Goal: Information Seeking & Learning: Learn about a topic

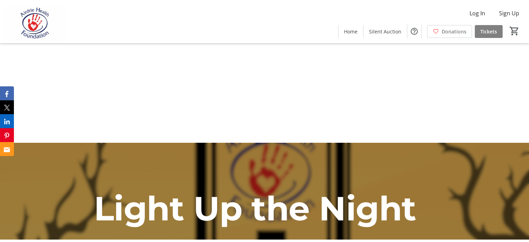
scroll to position [29, 0]
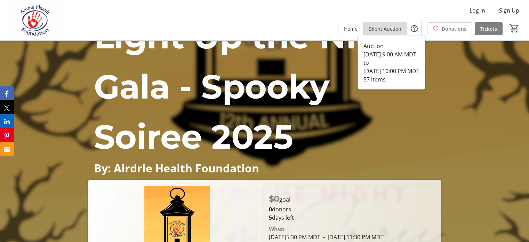
click at [382, 29] on span "Silent Auction" at bounding box center [385, 28] width 32 height 7
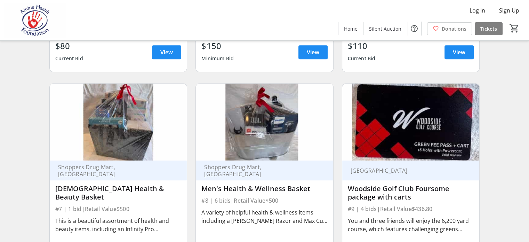
scroll to position [487, 0]
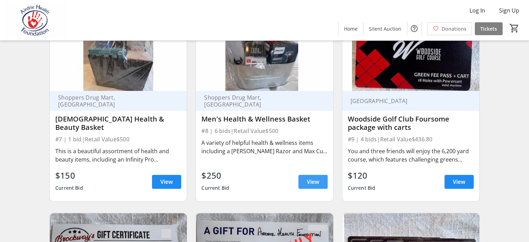
click at [315, 186] on span "View" at bounding box center [313, 181] width 13 height 8
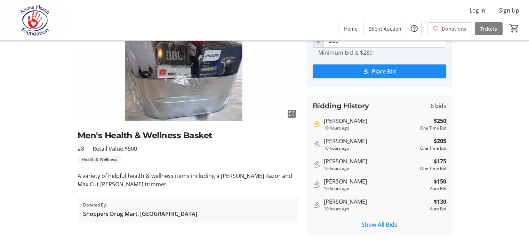
scroll to position [139, 0]
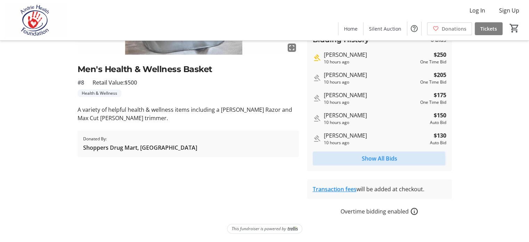
click at [370, 162] on span "Show All Bids" at bounding box center [379, 158] width 35 height 8
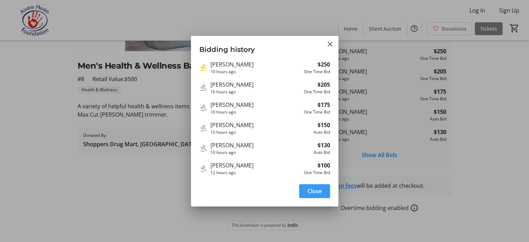
click at [315, 194] on span "Close" at bounding box center [315, 191] width 14 height 8
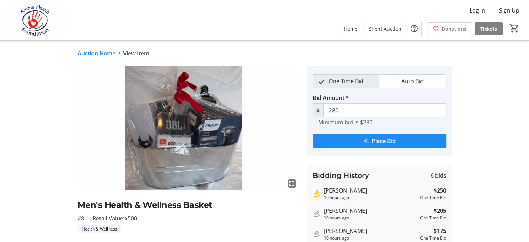
scroll to position [139, 0]
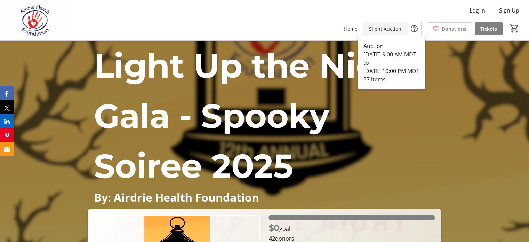
click at [383, 29] on span "Silent Auction" at bounding box center [385, 28] width 32 height 7
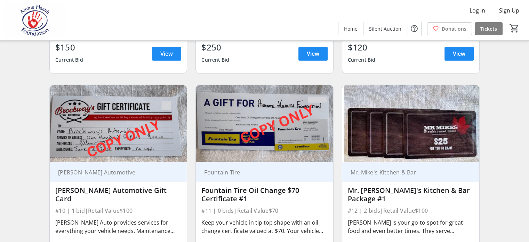
scroll to position [696, 0]
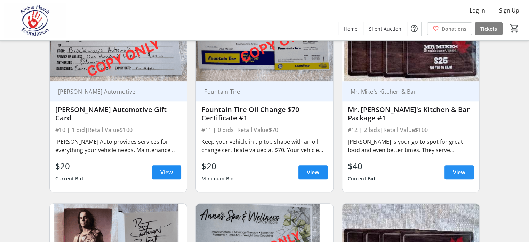
click at [459, 176] on span "View" at bounding box center [459, 172] width 13 height 8
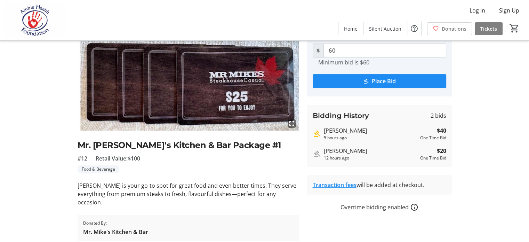
scroll to position [70, 0]
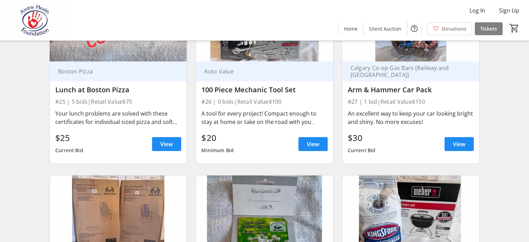
scroll to position [1740, 0]
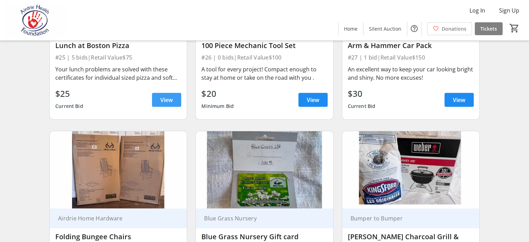
click at [164, 104] on span "View" at bounding box center [166, 100] width 13 height 8
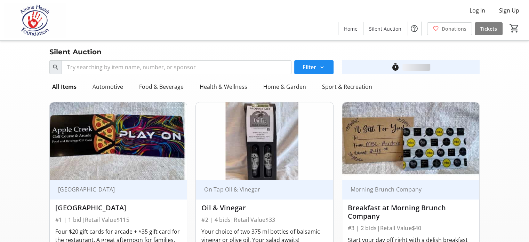
scroll to position [1740, 0]
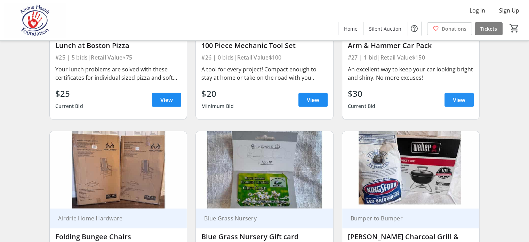
click at [457, 104] on span "View" at bounding box center [459, 100] width 13 height 8
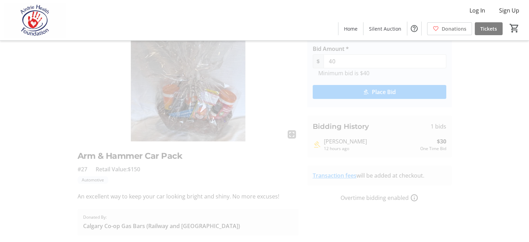
scroll to position [70, 0]
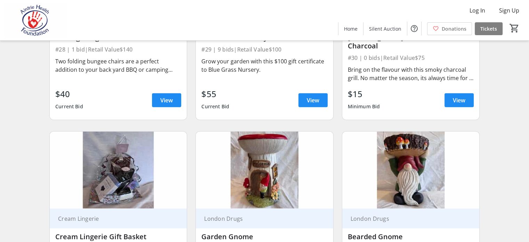
scroll to position [1948, 0]
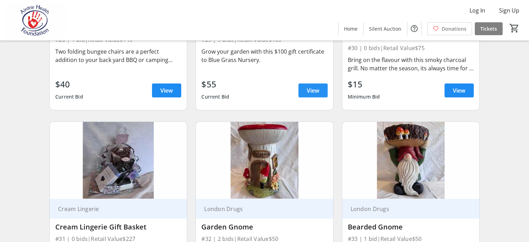
click at [311, 95] on span "View" at bounding box center [313, 90] width 13 height 8
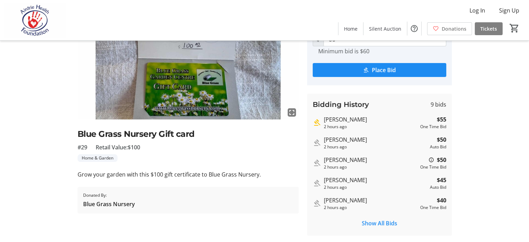
scroll to position [139, 0]
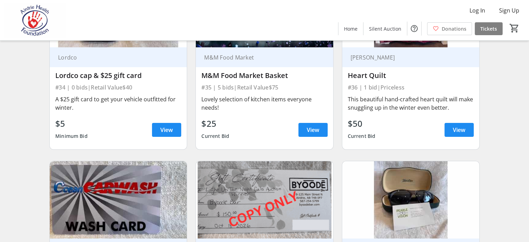
scroll to position [2296, 0]
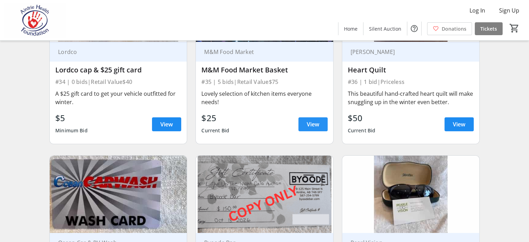
click at [313, 128] on span "View" at bounding box center [313, 124] width 13 height 8
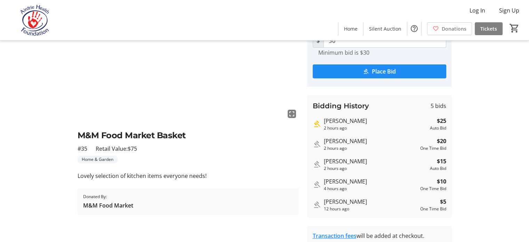
scroll to position [134, 0]
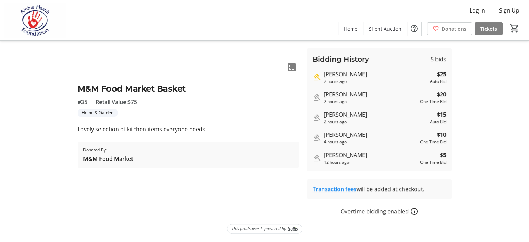
scroll to position [2296, 0]
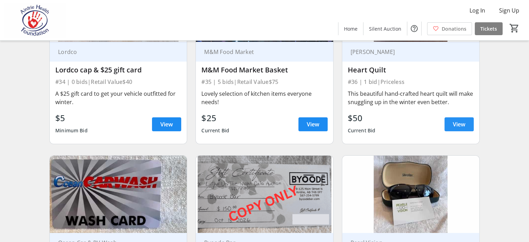
click at [460, 128] on span "View" at bounding box center [459, 124] width 13 height 8
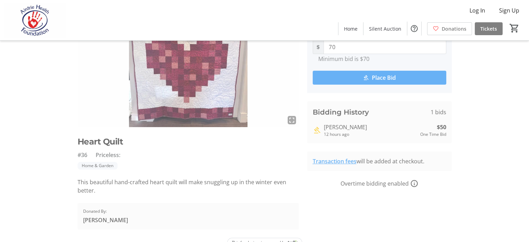
scroll to position [70, 0]
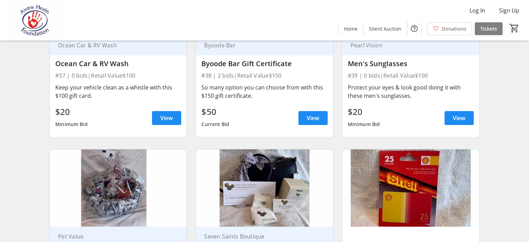
scroll to position [2505, 0]
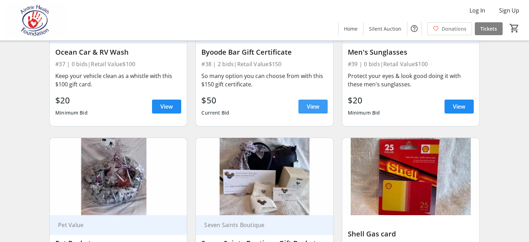
click at [313, 111] on span "View" at bounding box center [313, 106] width 13 height 8
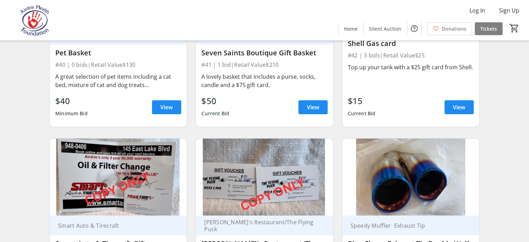
scroll to position [2714, 0]
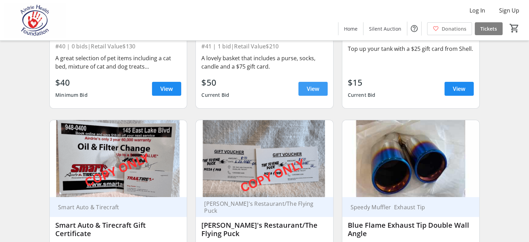
click at [313, 93] on span "View" at bounding box center [313, 89] width 13 height 8
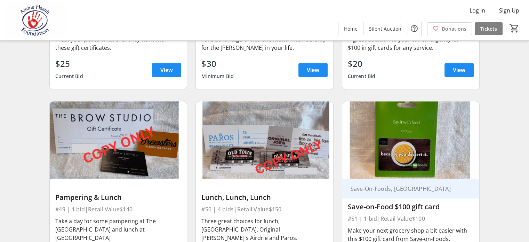
scroll to position [3131, 0]
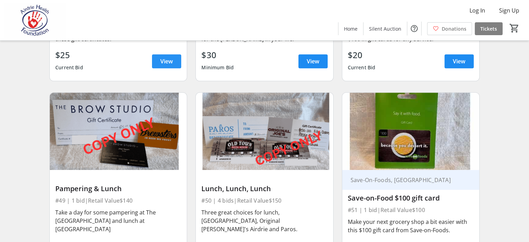
click at [165, 65] on span "View" at bounding box center [166, 61] width 13 height 8
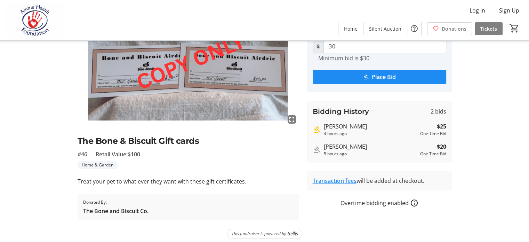
scroll to position [70, 0]
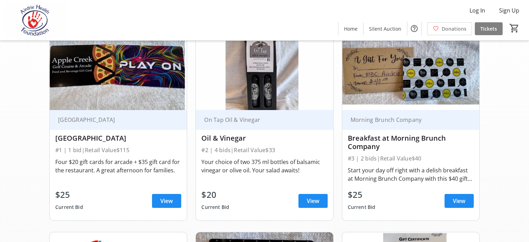
scroll to position [3131, 0]
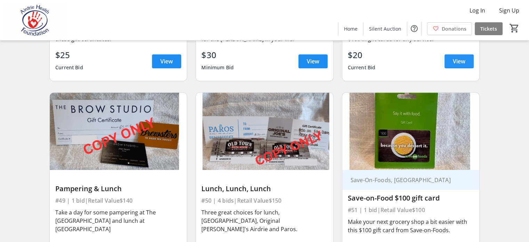
click at [461, 65] on span "View" at bounding box center [459, 61] width 13 height 8
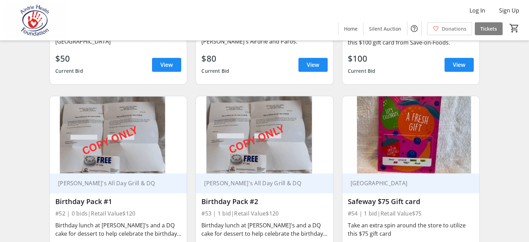
scroll to position [3340, 0]
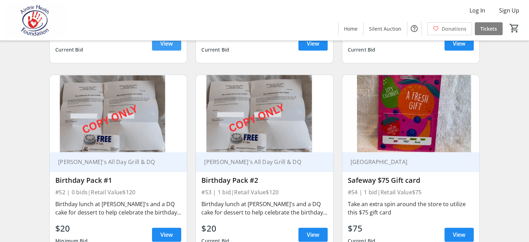
click at [167, 48] on span "View" at bounding box center [166, 43] width 13 height 8
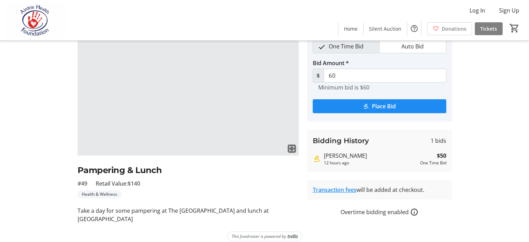
scroll to position [48, 0]
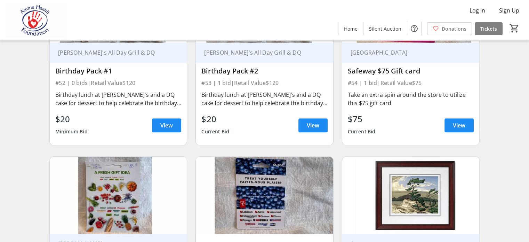
scroll to position [3479, 0]
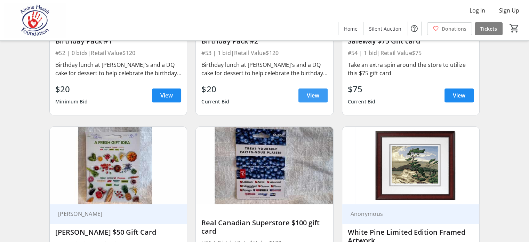
click at [314, 100] on span "View" at bounding box center [313, 95] width 13 height 8
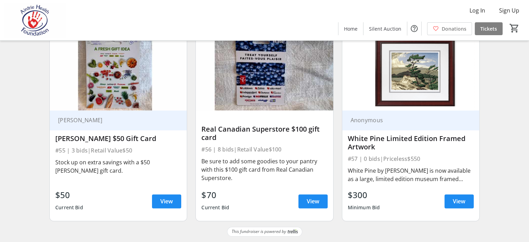
scroll to position [3688, 0]
click at [168, 205] on span "View" at bounding box center [166, 201] width 13 height 8
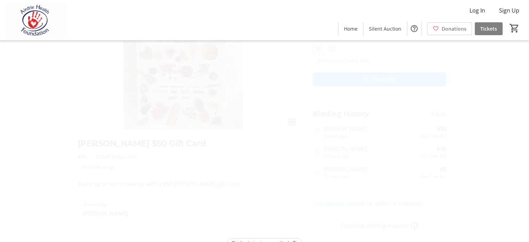
scroll to position [70, 0]
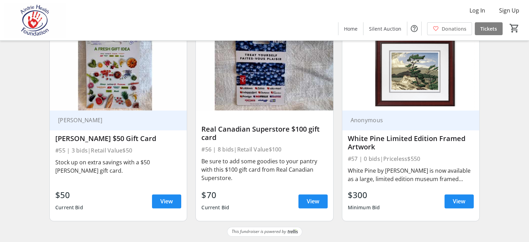
scroll to position [3708, 0]
